Goal: Task Accomplishment & Management: Complete application form

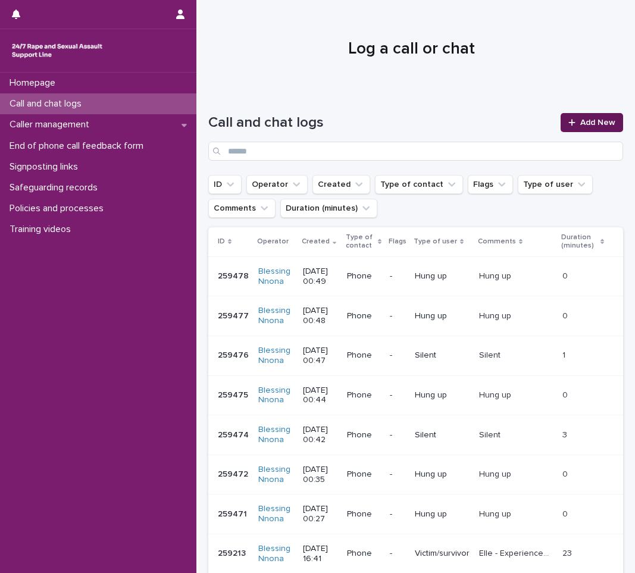
click at [570, 125] on link "Add New" at bounding box center [591, 122] width 62 height 19
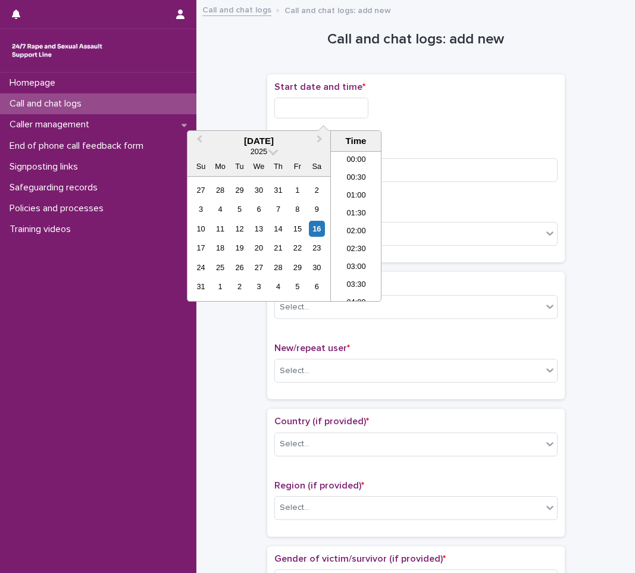
click at [358, 103] on input "text" at bounding box center [321, 108] width 94 height 21
click at [313, 234] on div "16" at bounding box center [317, 229] width 16 height 16
click at [347, 101] on input "**********" at bounding box center [321, 108] width 94 height 21
type input "**********"
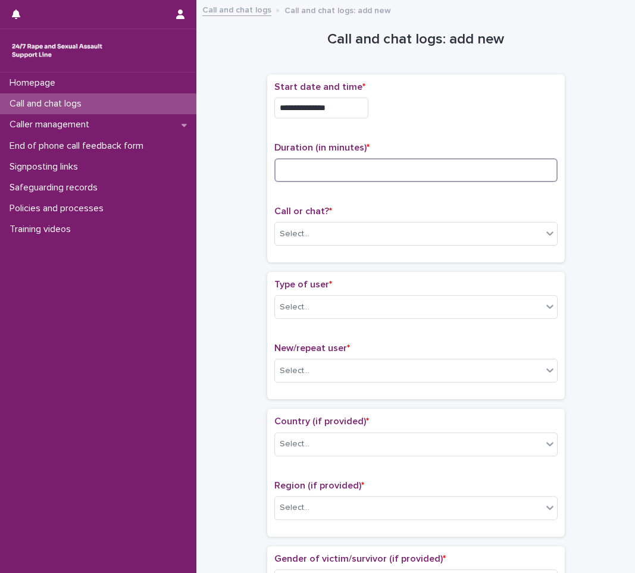
click at [439, 174] on input at bounding box center [415, 170] width 283 height 24
type input "*"
type input "**"
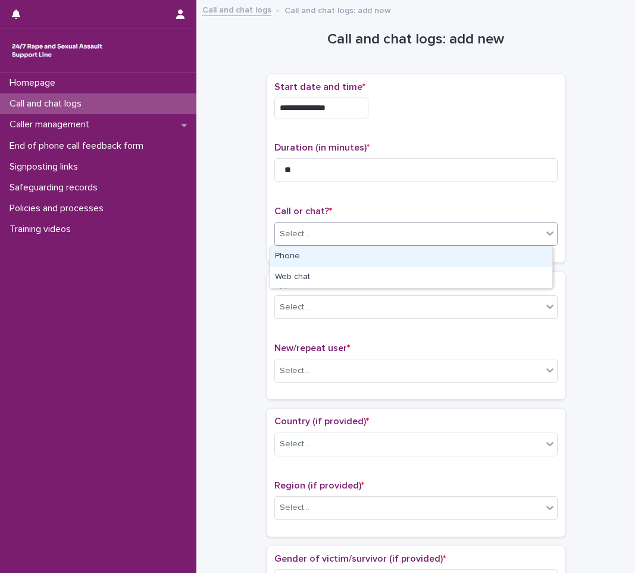
click at [440, 237] on div "Select..." at bounding box center [408, 234] width 267 height 20
click at [363, 252] on div "Phone" at bounding box center [411, 256] width 282 height 21
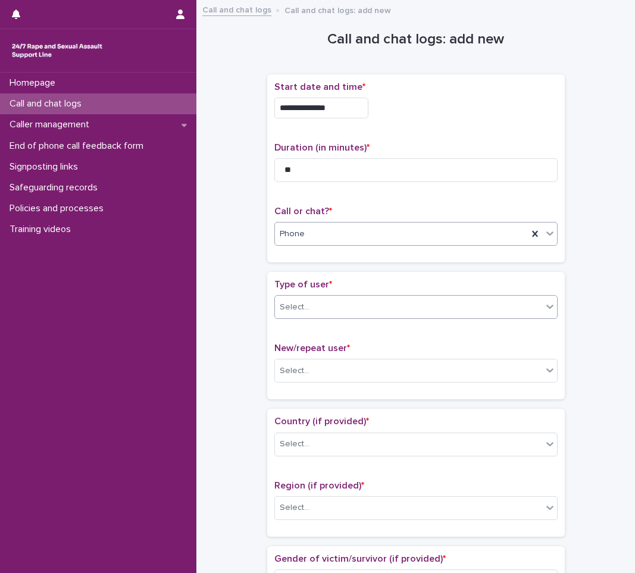
click at [307, 309] on div "Select..." at bounding box center [408, 307] width 267 height 20
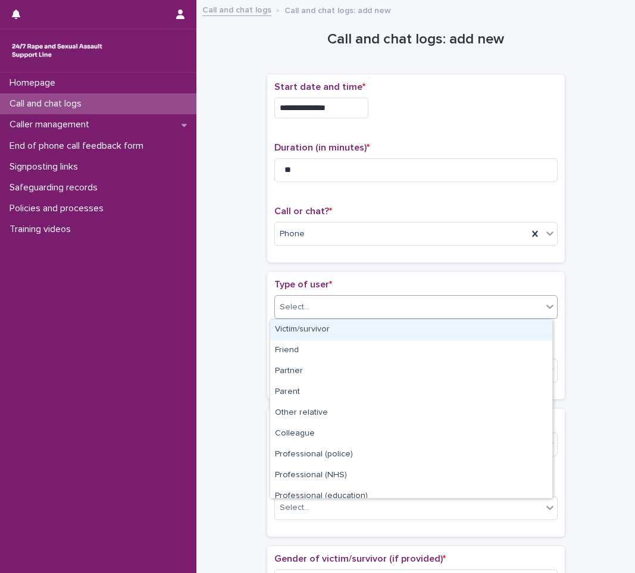
click at [304, 326] on div "Victim/survivor" at bounding box center [411, 329] width 282 height 21
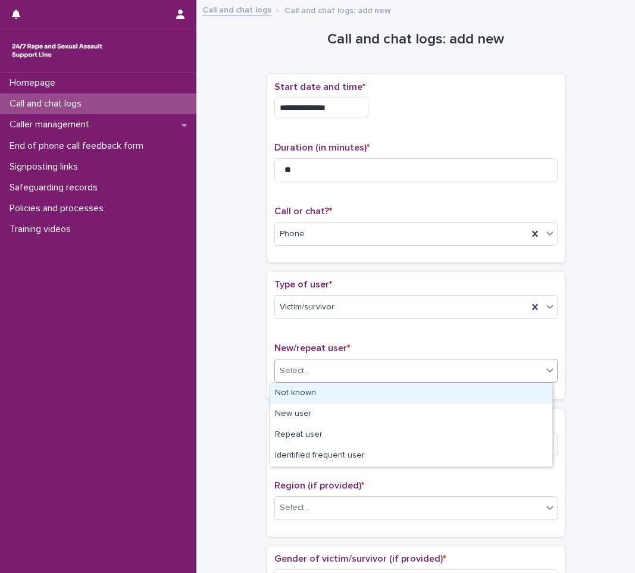
click at [337, 368] on div "Select..." at bounding box center [408, 371] width 267 height 20
click at [322, 392] on div "Not known" at bounding box center [411, 393] width 282 height 21
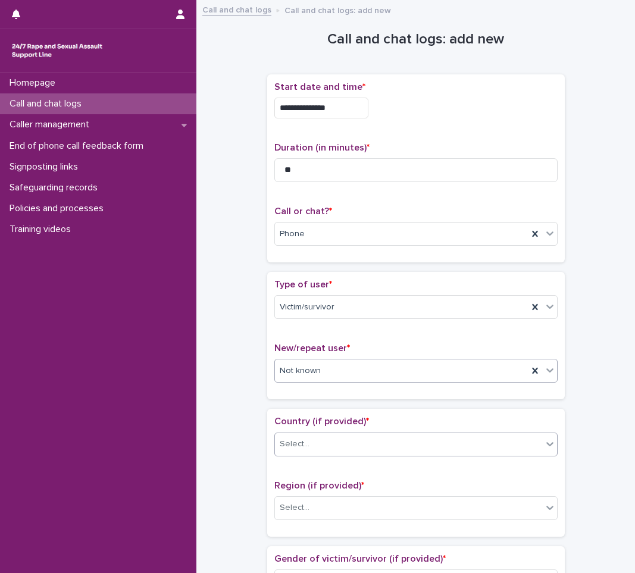
click at [298, 442] on div "Select..." at bounding box center [295, 444] width 30 height 12
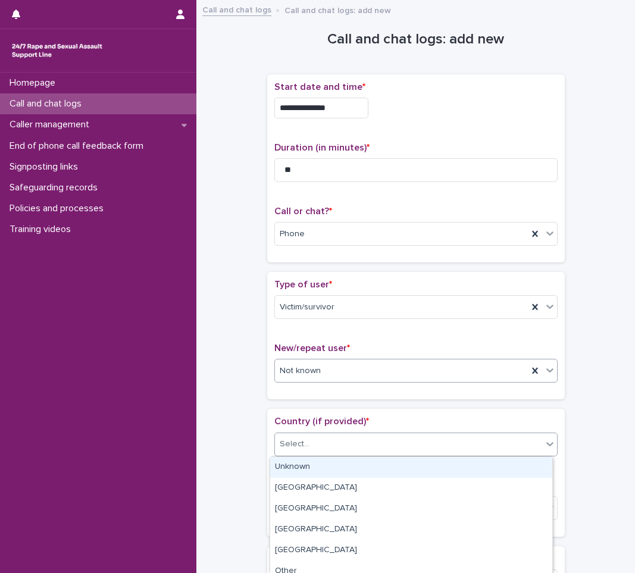
click at [542, 376] on div at bounding box center [549, 369] width 14 height 21
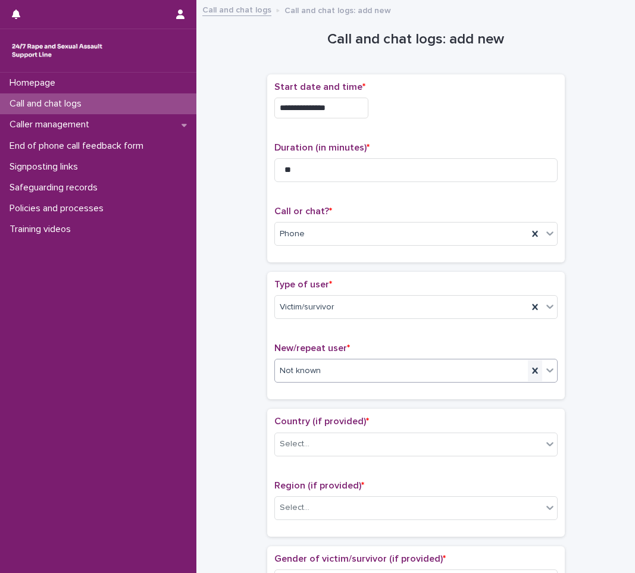
click at [532, 369] on icon at bounding box center [534, 371] width 5 height 6
click at [546, 369] on icon at bounding box center [549, 371] width 7 height 4
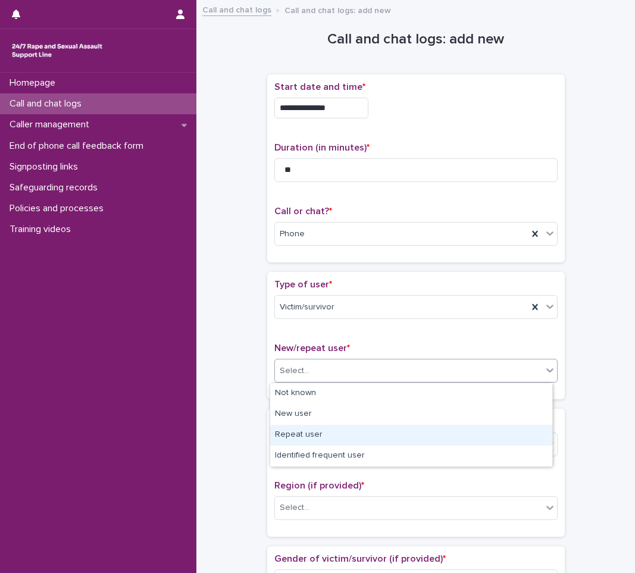
click at [435, 432] on div "Repeat user" at bounding box center [411, 435] width 282 height 21
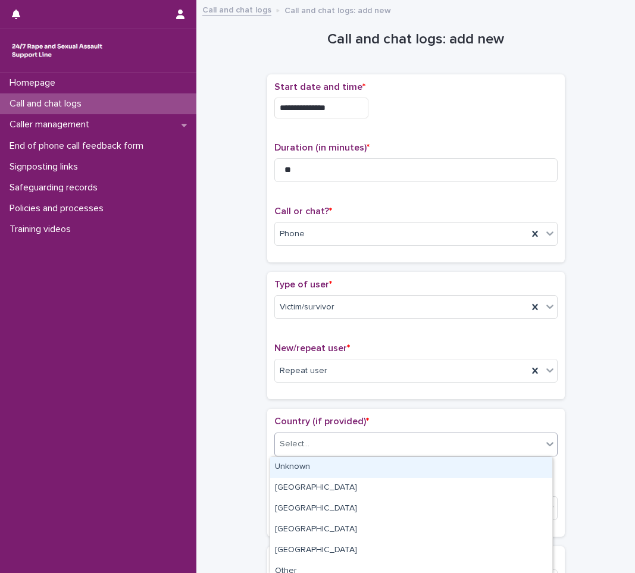
click at [387, 434] on div "Select..." at bounding box center [415, 444] width 283 height 24
click at [331, 469] on div "Unknown" at bounding box center [411, 467] width 282 height 21
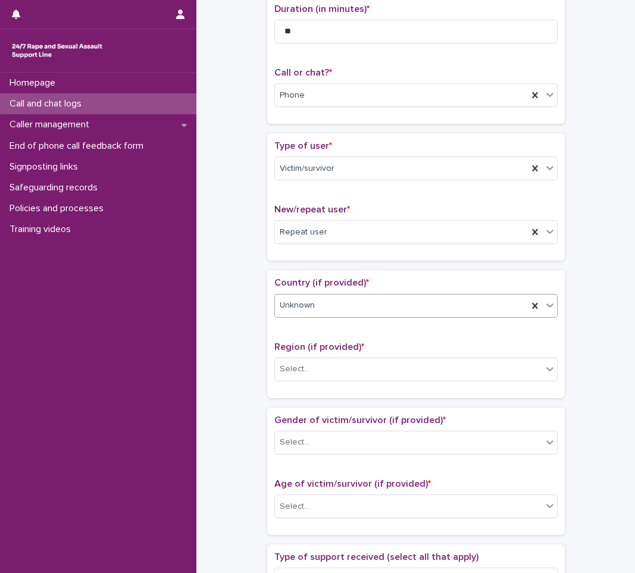
scroll to position [178, 0]
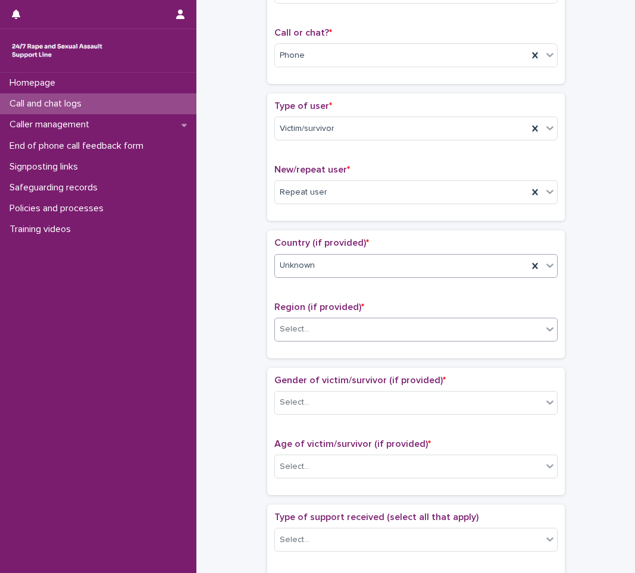
click at [328, 330] on div "Select..." at bounding box center [408, 329] width 267 height 20
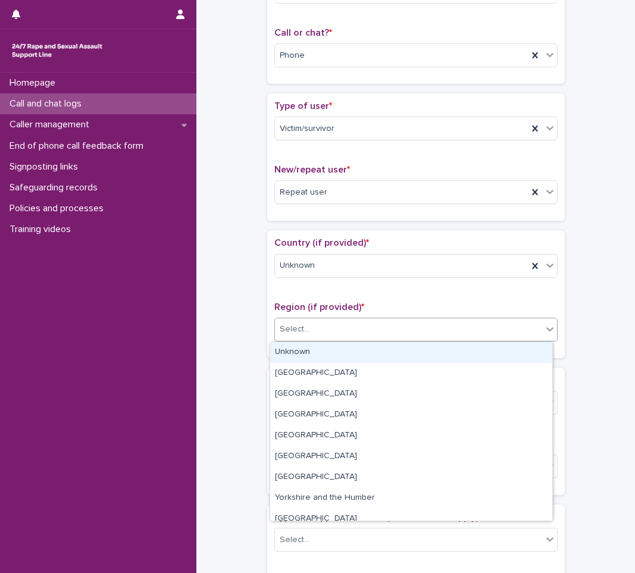
click at [303, 360] on div "Unknown" at bounding box center [411, 352] width 282 height 21
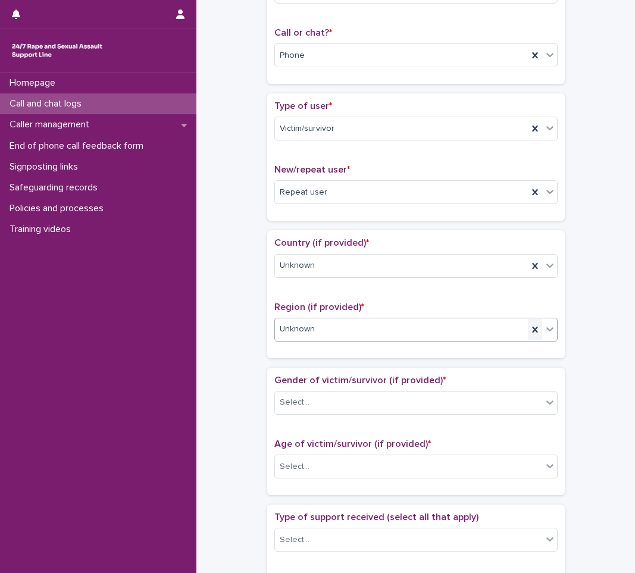
click at [528, 332] on div at bounding box center [535, 329] width 14 height 21
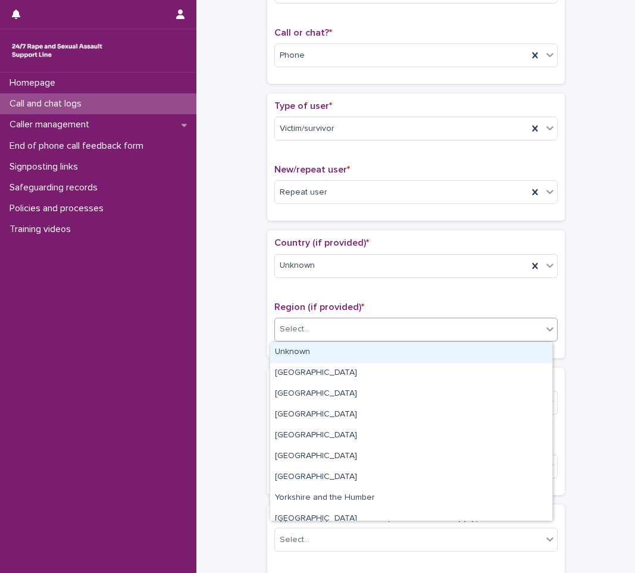
click at [538, 328] on div "Select..." at bounding box center [415, 330] width 283 height 24
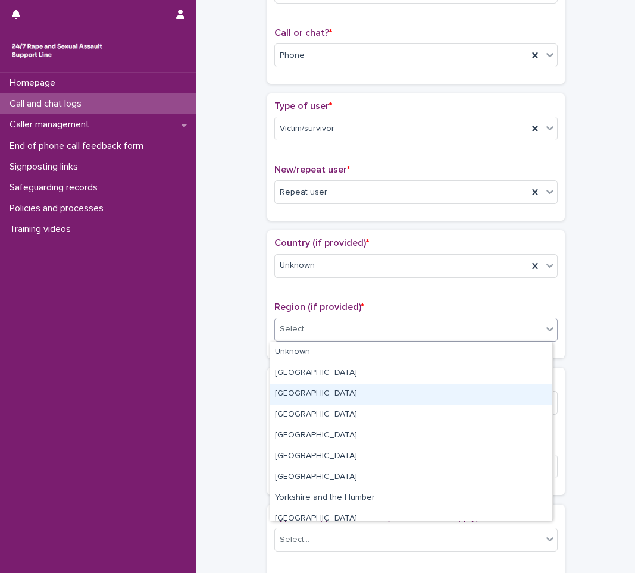
click at [321, 387] on div "[GEOGRAPHIC_DATA]" at bounding box center [411, 394] width 282 height 21
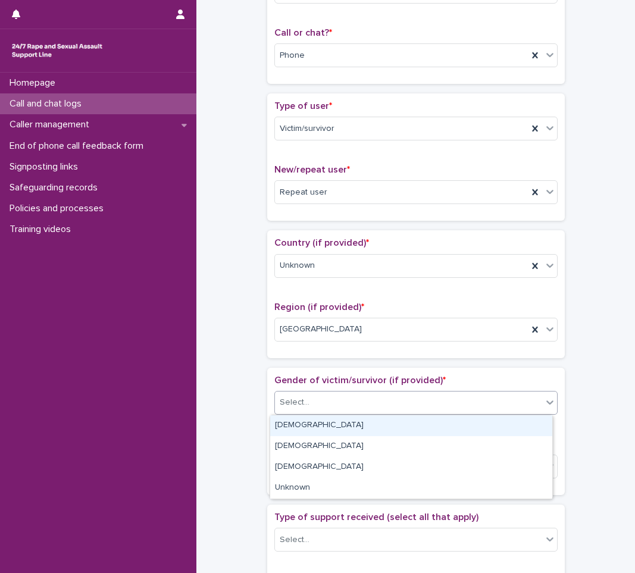
click at [509, 403] on div "Select..." at bounding box center [408, 403] width 267 height 20
drag, startPoint x: 328, startPoint y: 438, endPoint x: 330, endPoint y: 428, distance: 10.4
click at [330, 428] on div "[DEMOGRAPHIC_DATA]" at bounding box center [411, 425] width 282 height 21
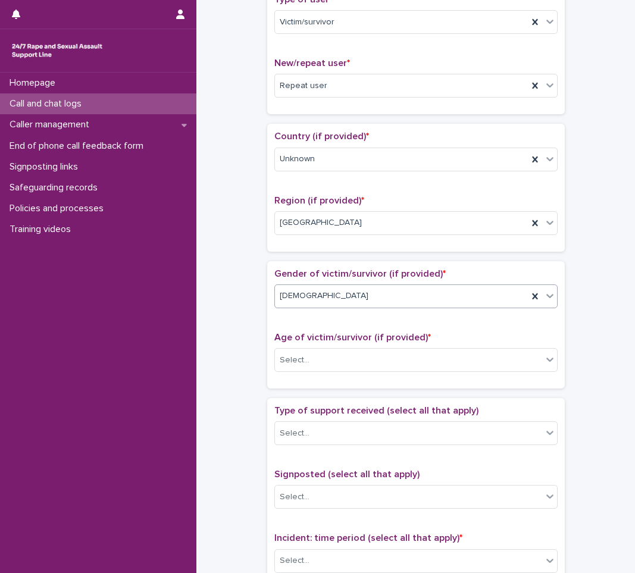
scroll to position [297, 0]
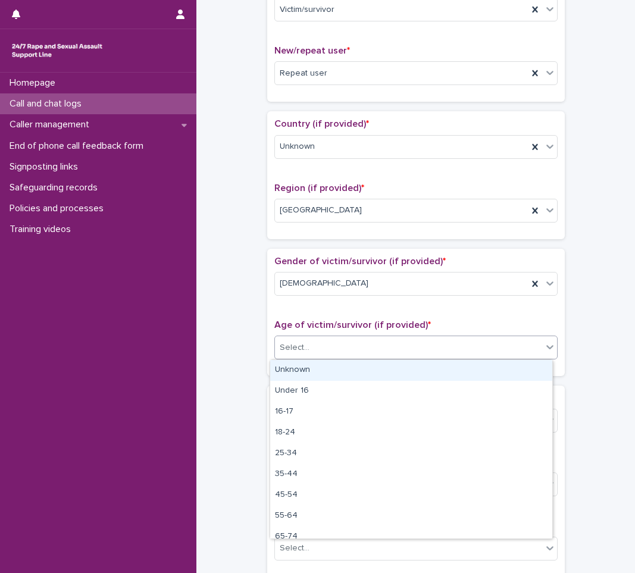
click at [355, 347] on div "Select..." at bounding box center [408, 348] width 267 height 20
click at [314, 375] on div "Unknown" at bounding box center [411, 370] width 282 height 21
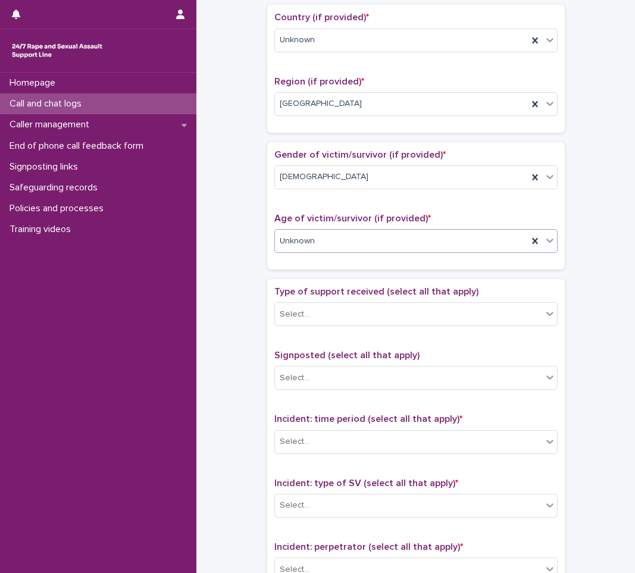
scroll to position [416, 0]
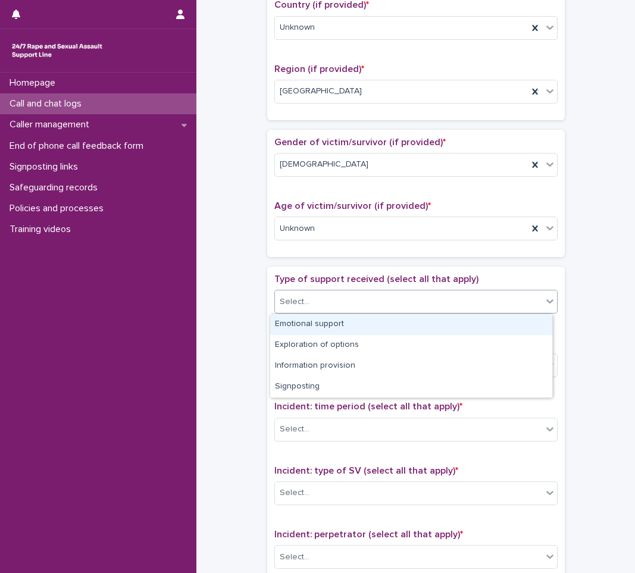
click at [371, 290] on div "Select..." at bounding box center [415, 302] width 283 height 24
click at [343, 320] on div "Emotional support" at bounding box center [411, 324] width 282 height 21
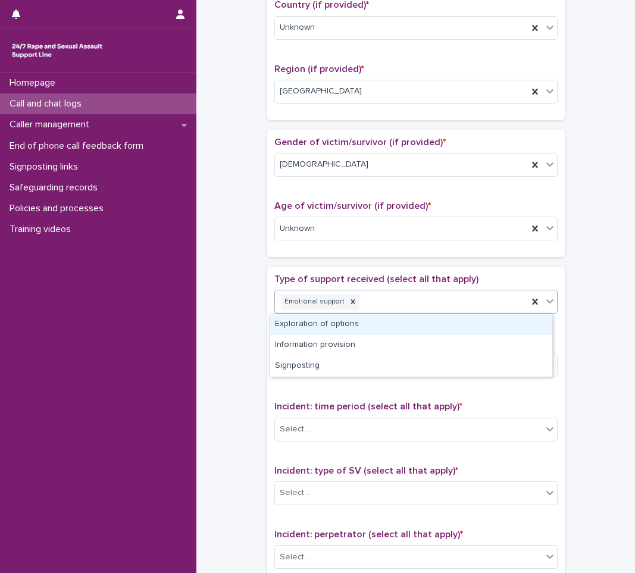
click at [548, 309] on div at bounding box center [549, 300] width 14 height 21
click at [492, 330] on div "Exploration of options" at bounding box center [411, 324] width 282 height 21
click at [547, 310] on div at bounding box center [549, 300] width 14 height 21
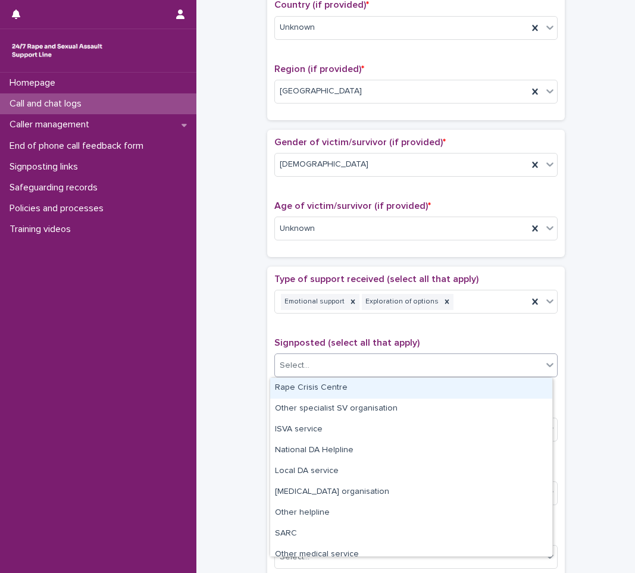
click at [401, 370] on div "Select..." at bounding box center [408, 366] width 267 height 20
click at [247, 387] on div "**********" at bounding box center [415, 199] width 415 height 1216
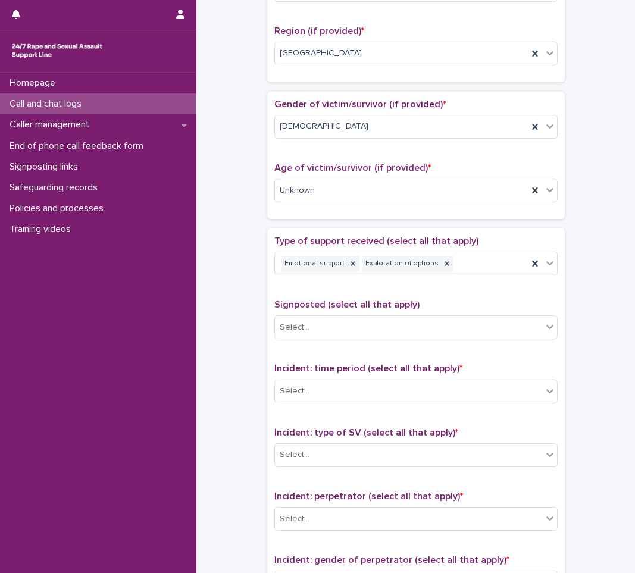
scroll to position [476, 0]
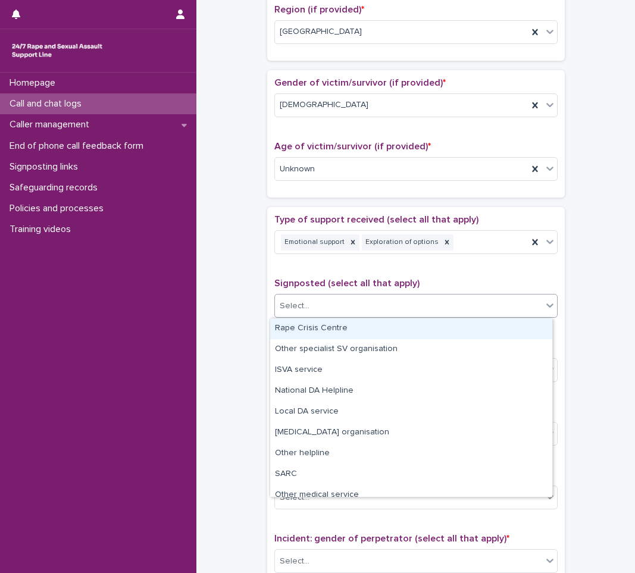
click at [385, 302] on div "Select..." at bounding box center [408, 306] width 267 height 20
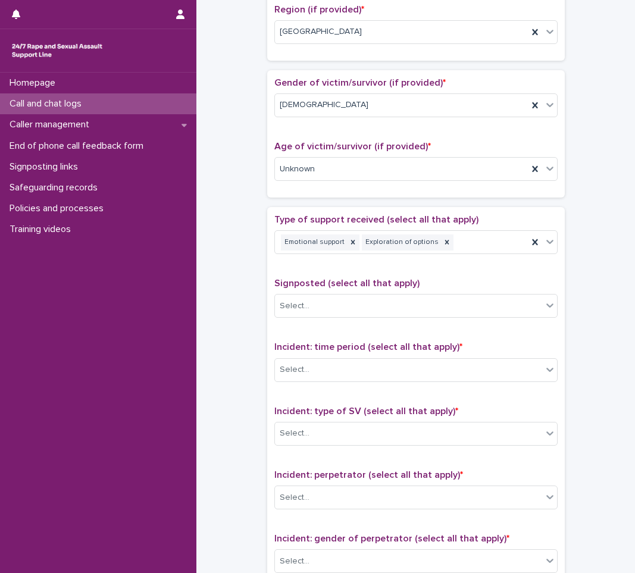
click at [219, 353] on div "**********" at bounding box center [415, 139] width 415 height 1216
click at [354, 362] on div "Select..." at bounding box center [408, 370] width 267 height 20
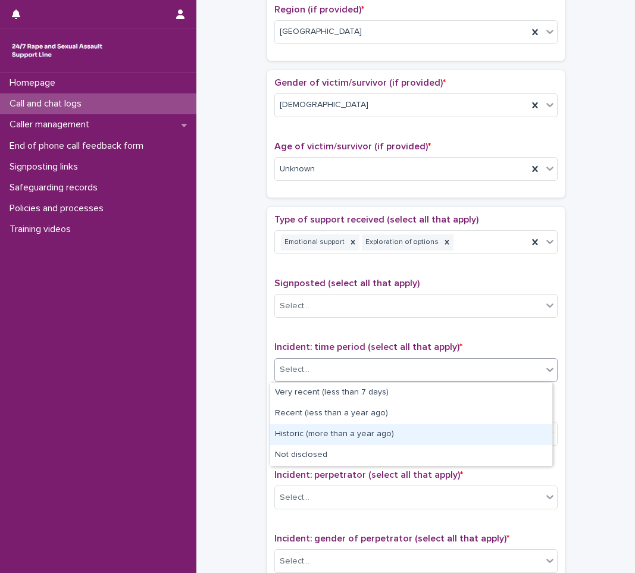
click at [327, 429] on div "Historic (more than a year ago)" at bounding box center [411, 434] width 282 height 21
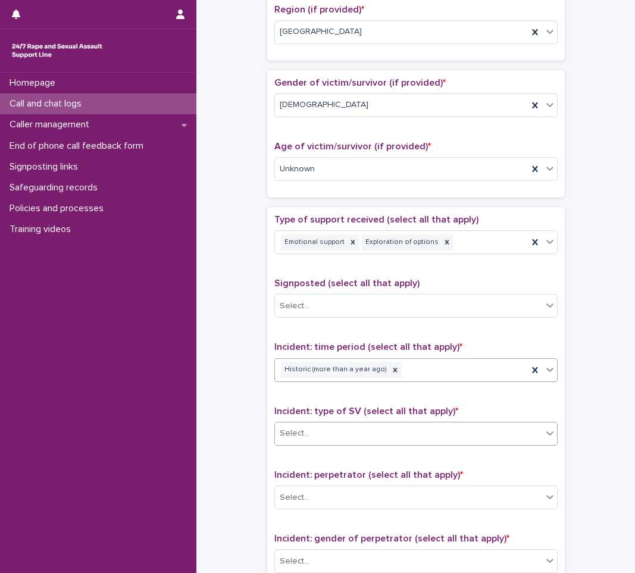
click at [343, 439] on div "Select..." at bounding box center [408, 433] width 267 height 20
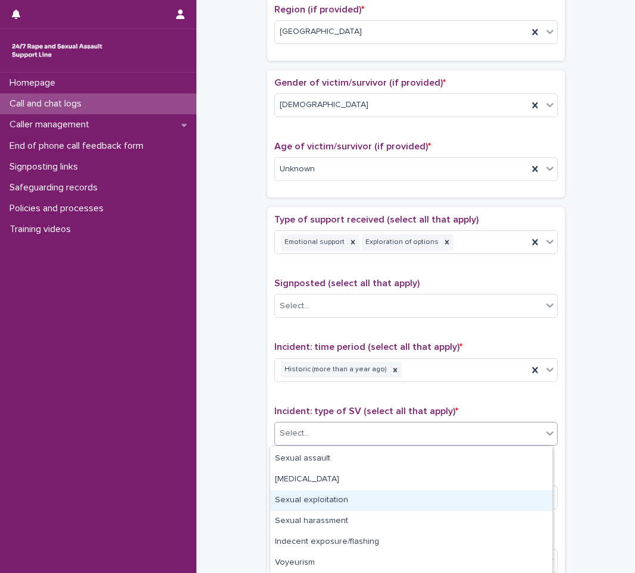
scroll to position [0, 0]
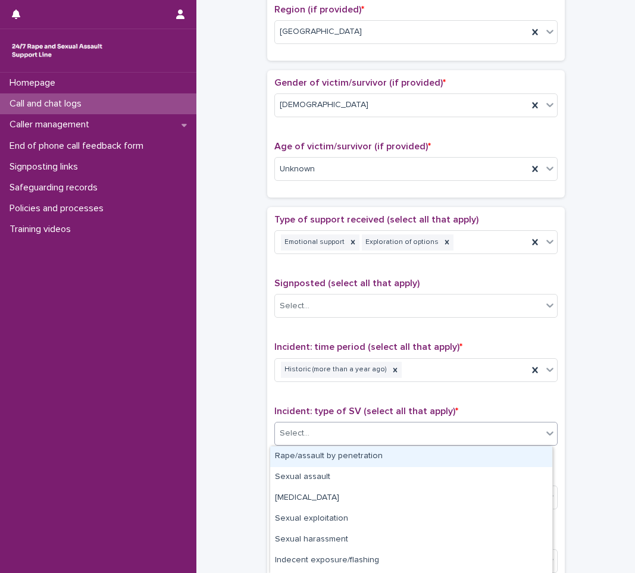
drag, startPoint x: 312, startPoint y: 567, endPoint x: 366, endPoint y: 457, distance: 121.8
click at [366, 457] on div "Rape/assault by penetration" at bounding box center [411, 456] width 282 height 21
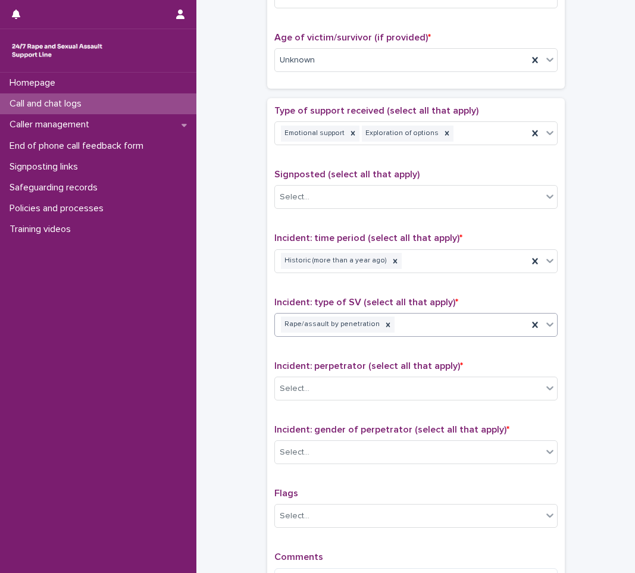
scroll to position [595, 0]
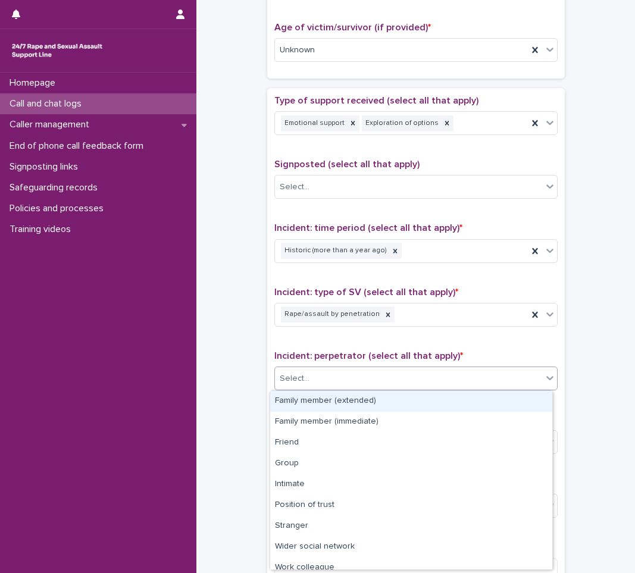
click at [387, 377] on div "Select..." at bounding box center [408, 379] width 267 height 20
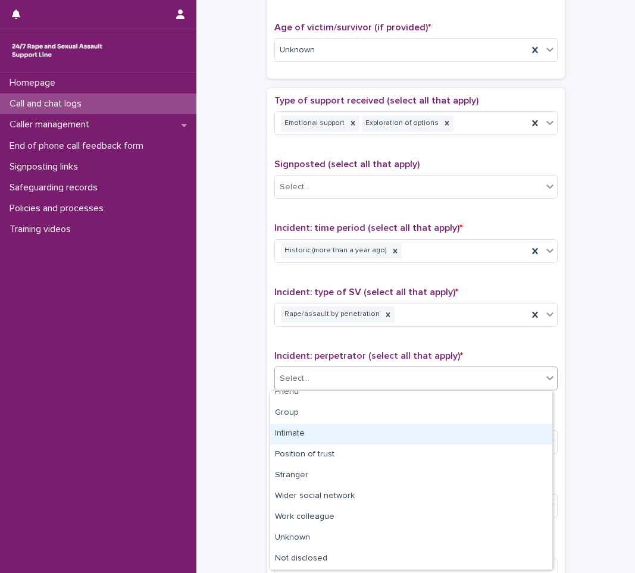
scroll to position [0, 0]
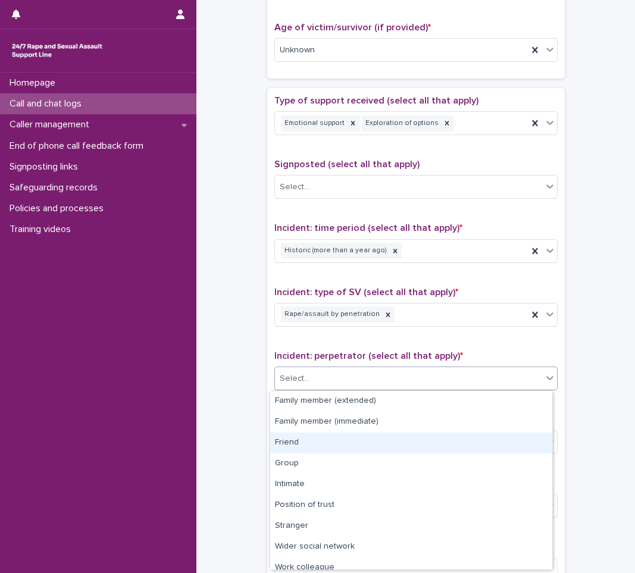
click at [307, 437] on div "Friend" at bounding box center [411, 442] width 282 height 21
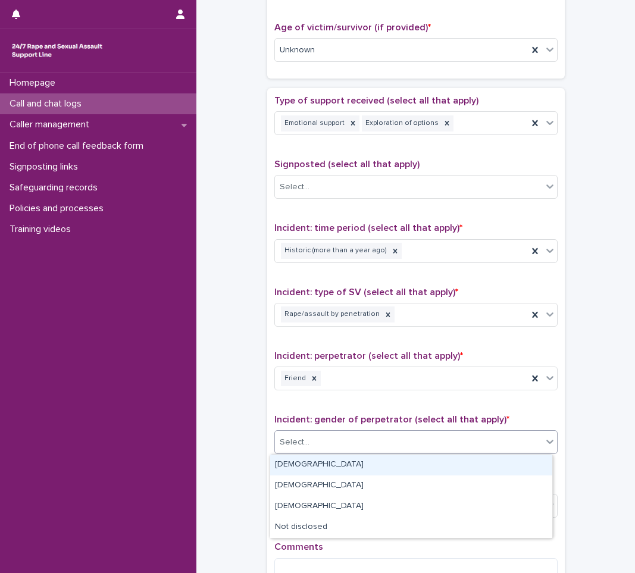
click at [328, 450] on div "Select..." at bounding box center [408, 442] width 267 height 20
click at [323, 457] on div "[DEMOGRAPHIC_DATA]" at bounding box center [411, 464] width 282 height 21
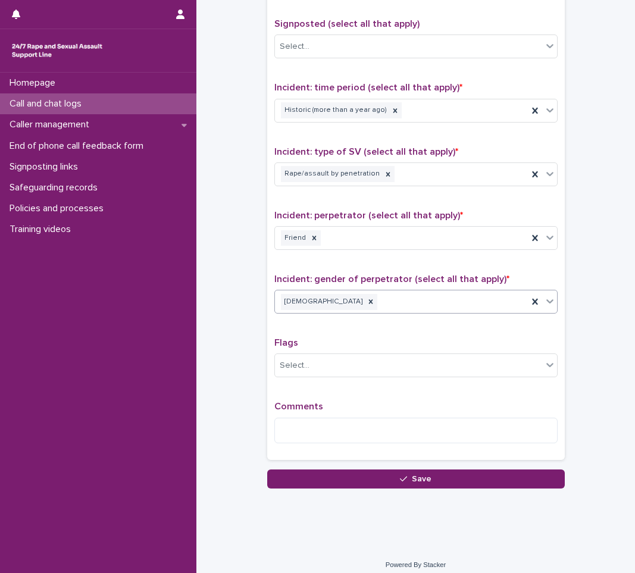
scroll to position [743, 0]
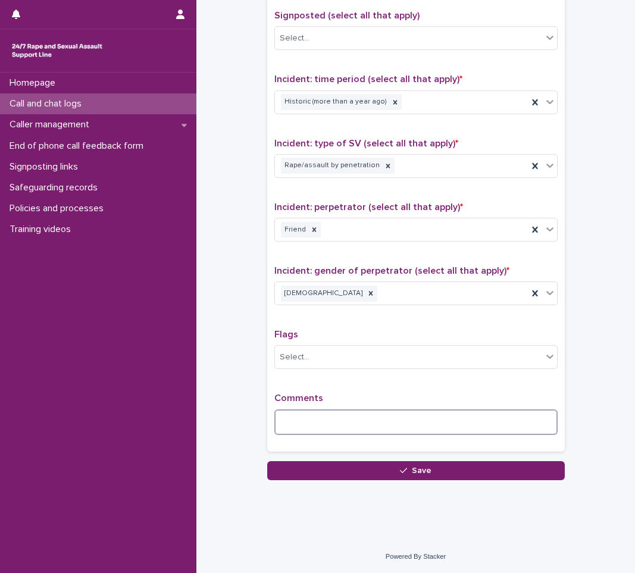
click at [332, 415] on textarea at bounding box center [415, 422] width 283 height 26
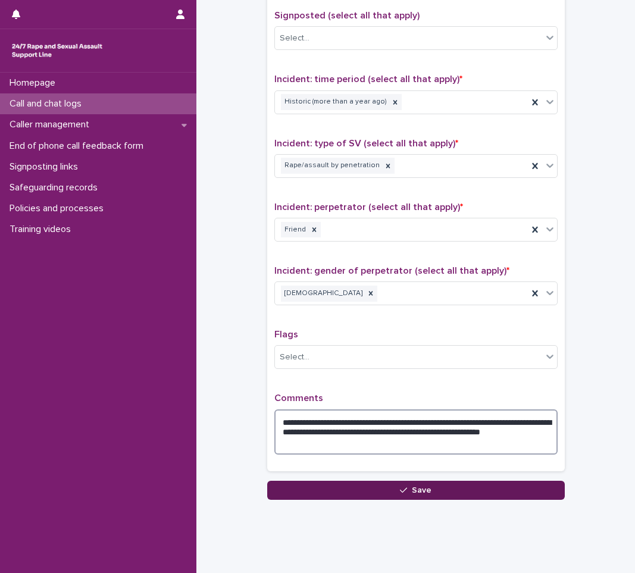
type textarea "**********"
click at [366, 489] on button "Save" at bounding box center [415, 490] width 297 height 19
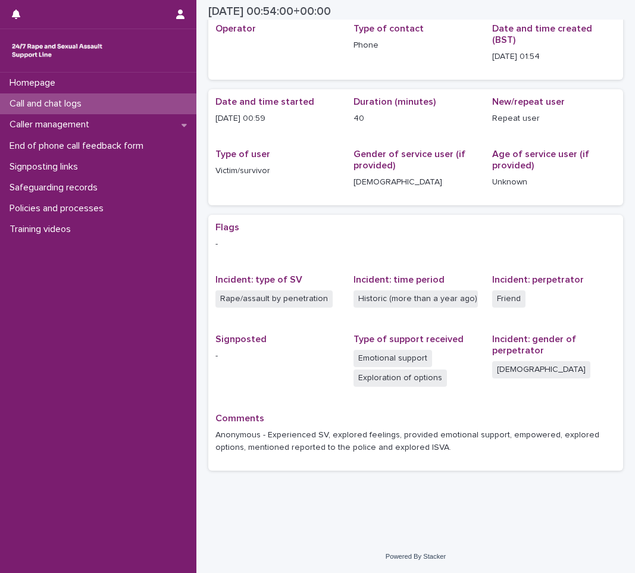
scroll to position [44, 0]
